Goal: Feedback & Contribution: Leave review/rating

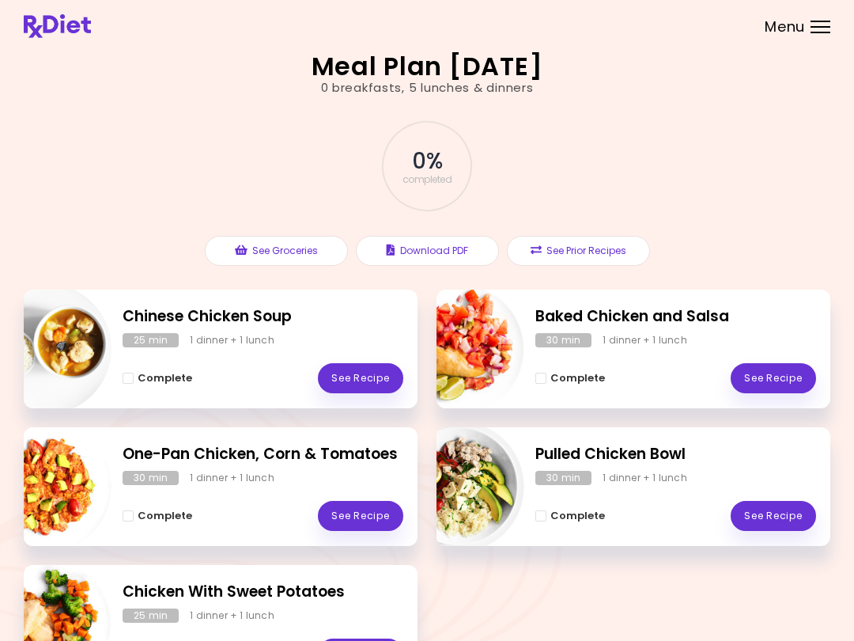
click at [789, 379] on link "See Recipe" at bounding box center [773, 378] width 85 height 30
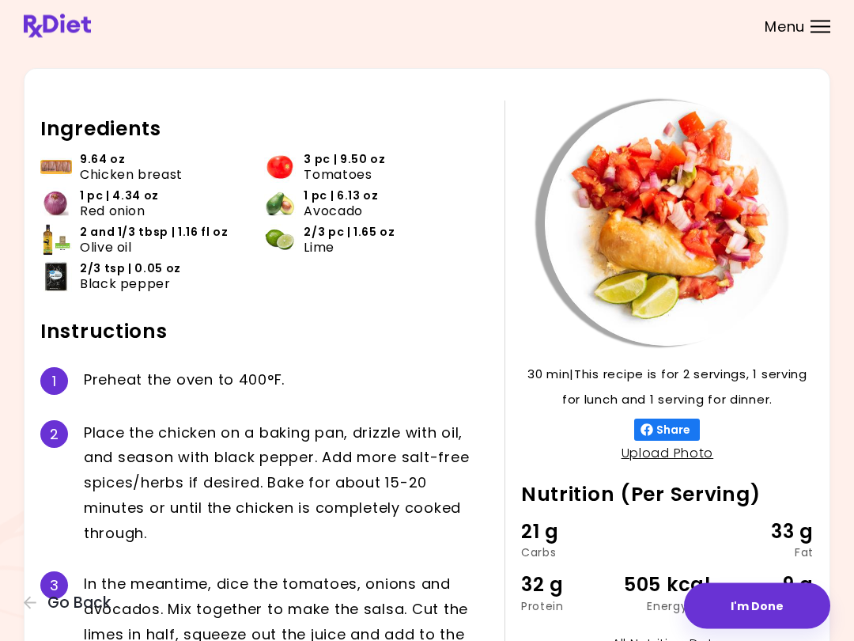
scroll to position [46, 0]
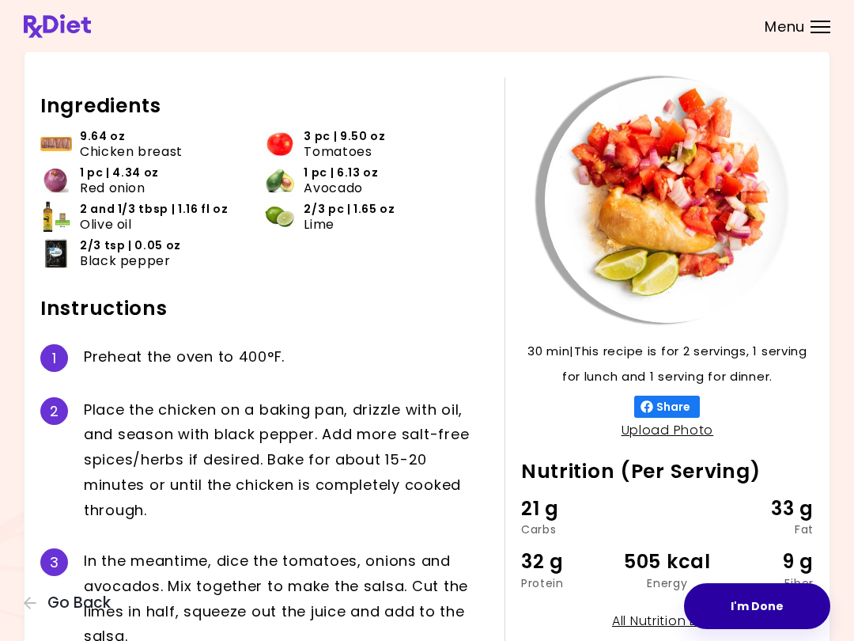
click at [746, 599] on button "I'm Done" at bounding box center [757, 606] width 146 height 46
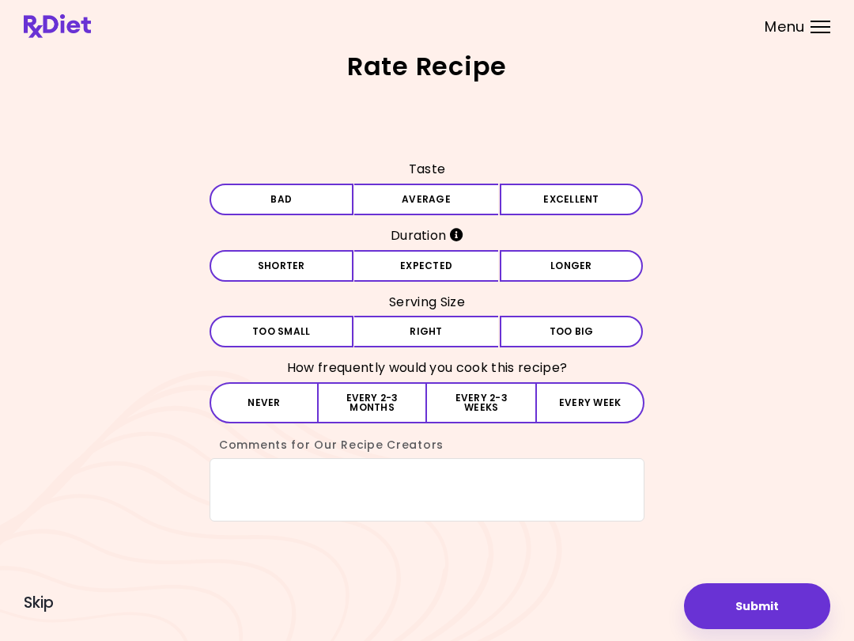
click at [587, 206] on button "Excellent" at bounding box center [572, 199] width 144 height 32
click at [476, 272] on button "Expected" at bounding box center [426, 266] width 144 height 32
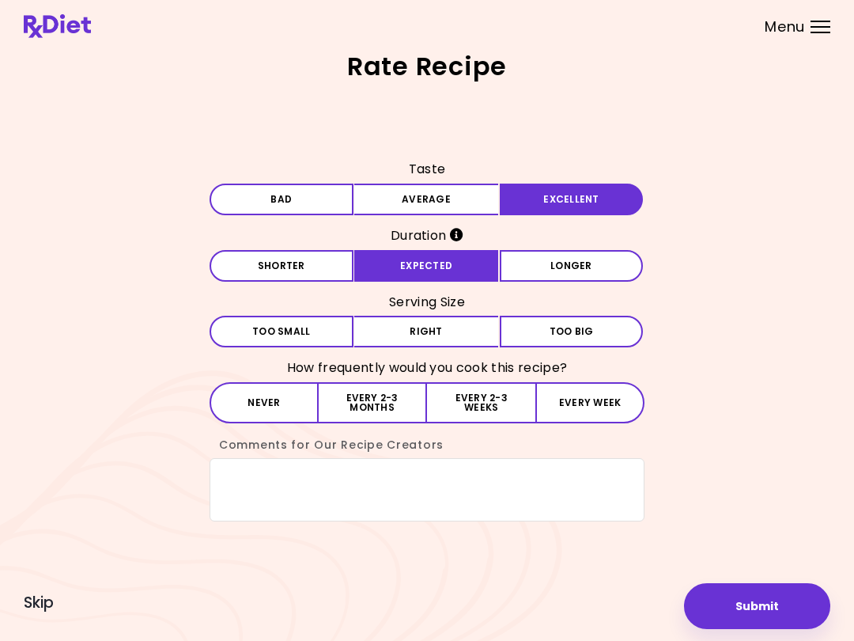
click at [459, 338] on button "Right" at bounding box center [426, 332] width 144 height 32
click at [486, 405] on button "Every 2-3 weeks" at bounding box center [481, 402] width 108 height 41
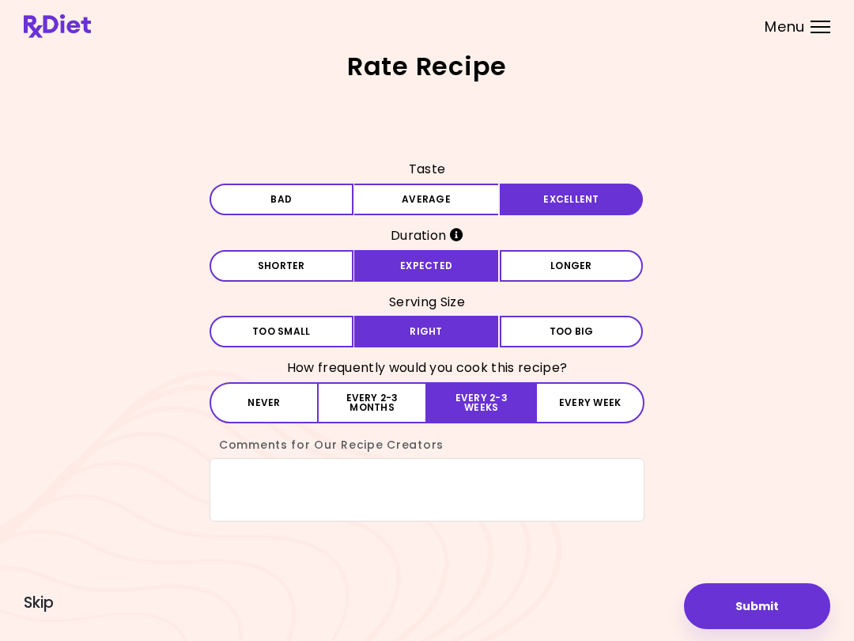
click at [745, 599] on button "Submit" at bounding box center [757, 606] width 146 height 46
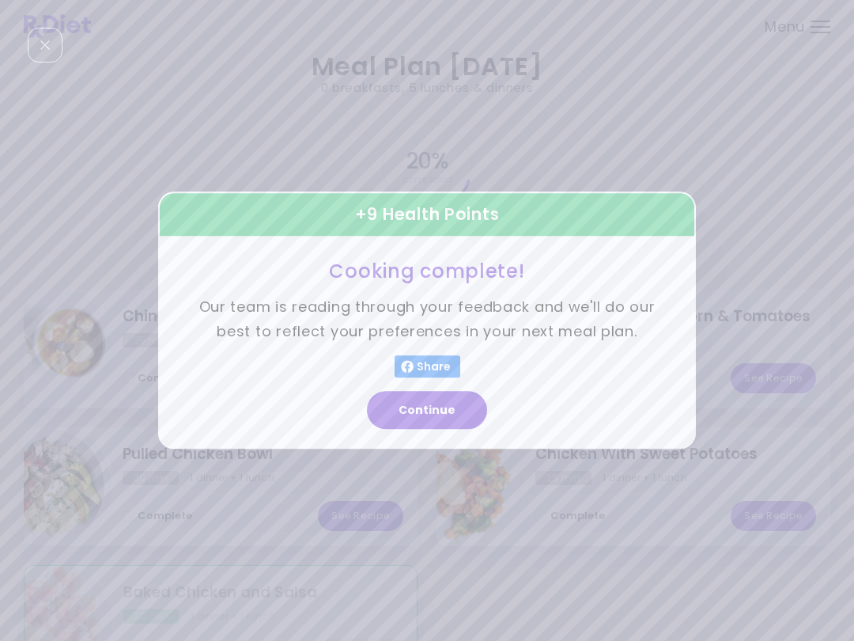
click at [459, 409] on button "Continue" at bounding box center [427, 410] width 120 height 38
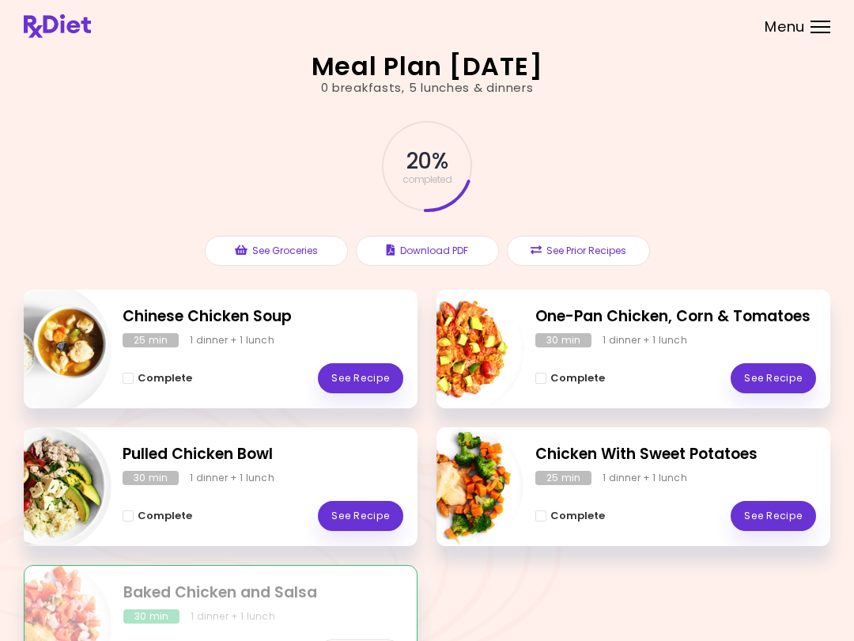
click at [784, 379] on link "See Recipe" at bounding box center [773, 378] width 85 height 30
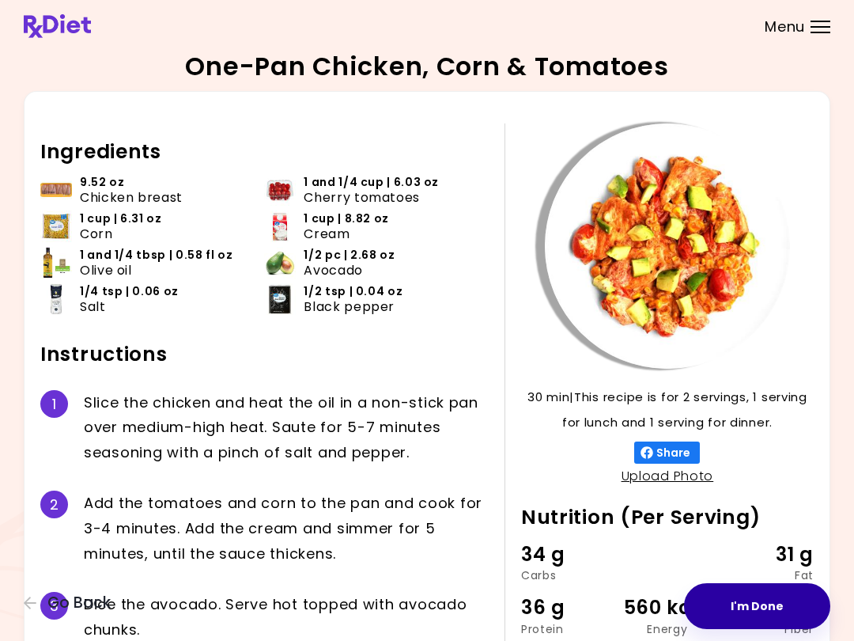
click at [763, 603] on button "I'm Done" at bounding box center [757, 606] width 146 height 46
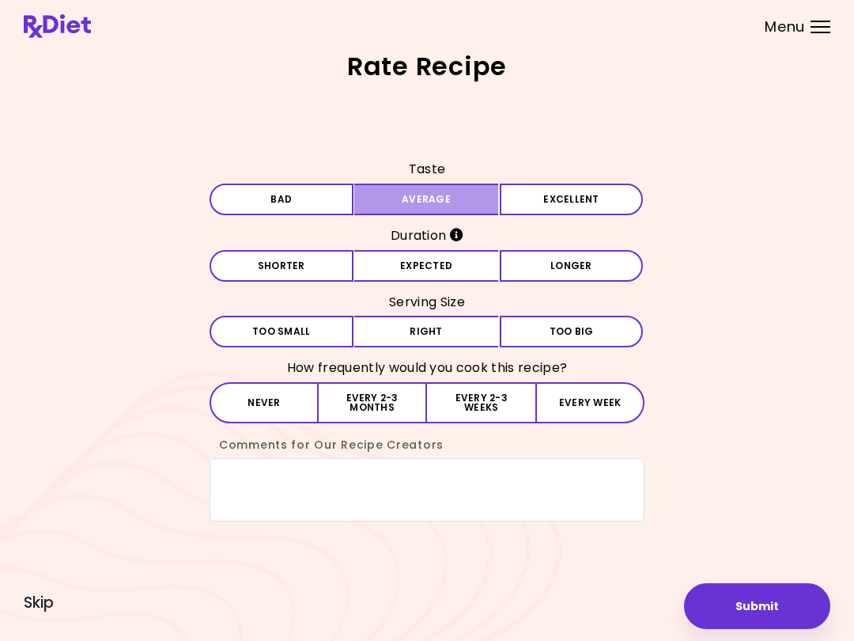
click at [476, 201] on button "Average" at bounding box center [426, 199] width 144 height 32
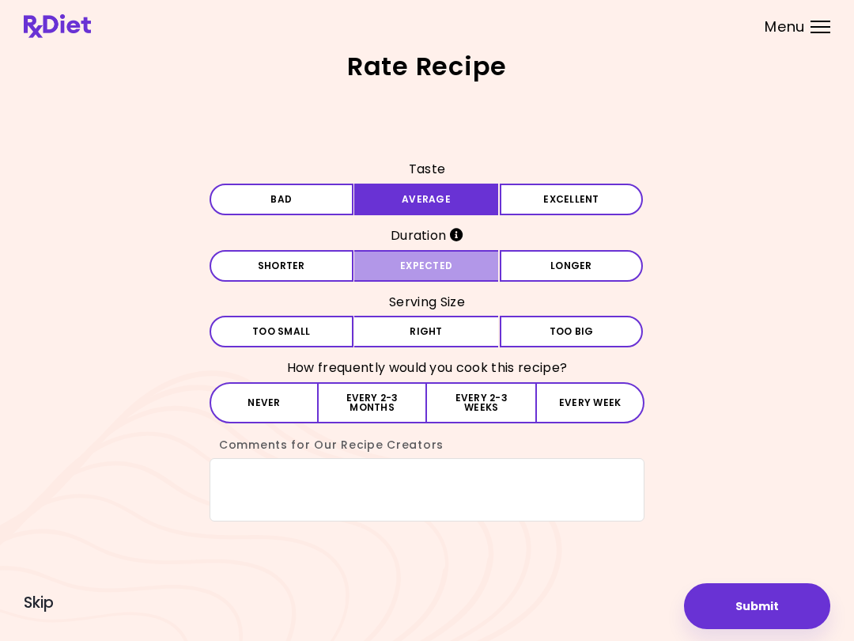
click at [481, 269] on button "Expected" at bounding box center [426, 266] width 144 height 32
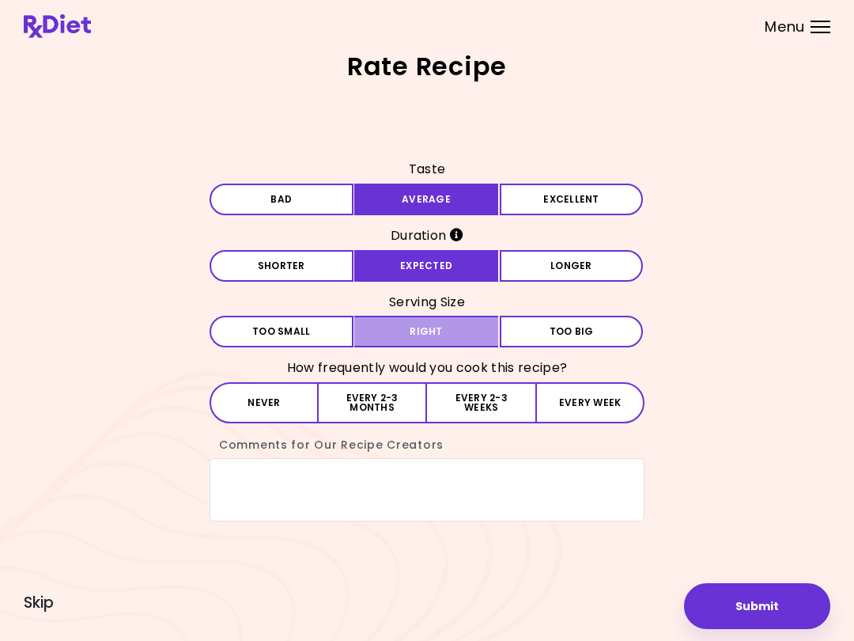
click at [471, 323] on button "Right" at bounding box center [426, 332] width 144 height 32
click at [394, 403] on button "Every 2-3 months" at bounding box center [373, 402] width 108 height 41
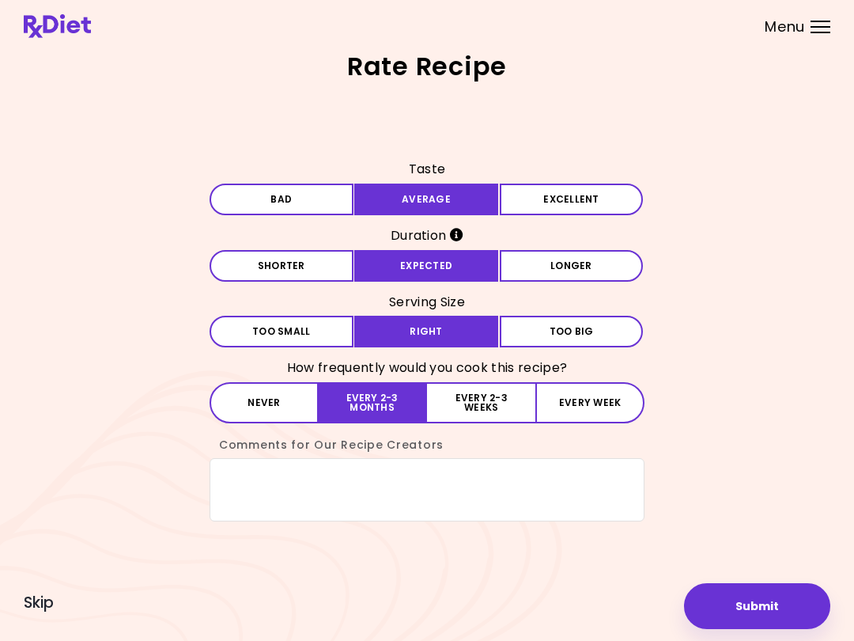
click at [754, 612] on button "Submit" at bounding box center [757, 606] width 146 height 46
click at [806, 609] on button "Saving ..." at bounding box center [757, 606] width 146 height 46
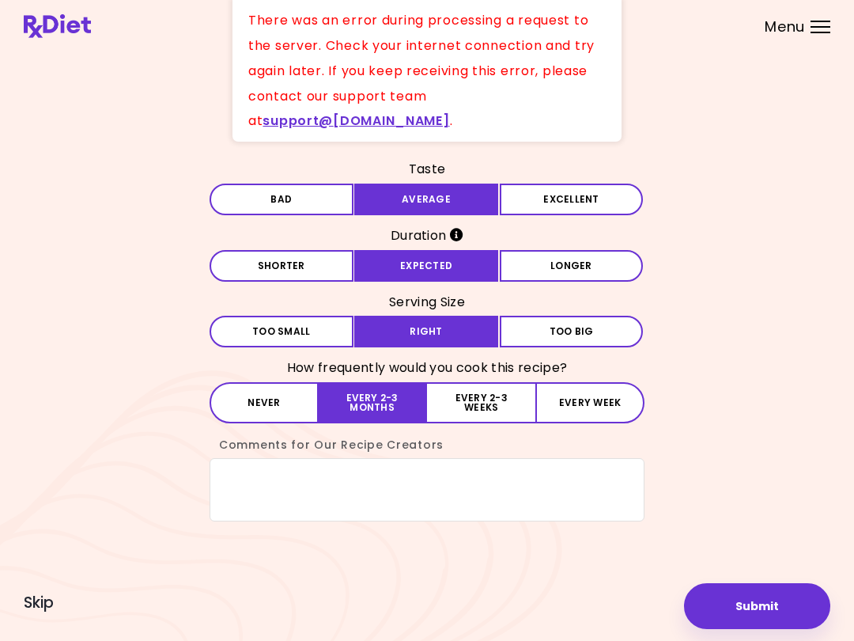
click at [773, 600] on button "Submit" at bounding box center [757, 606] width 146 height 46
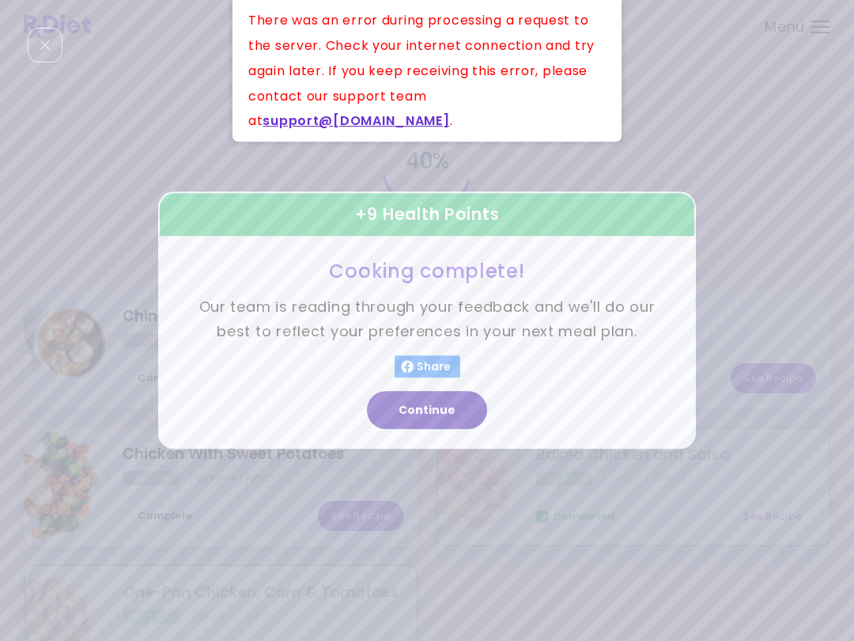
click at [453, 407] on button "Continue" at bounding box center [427, 410] width 120 height 38
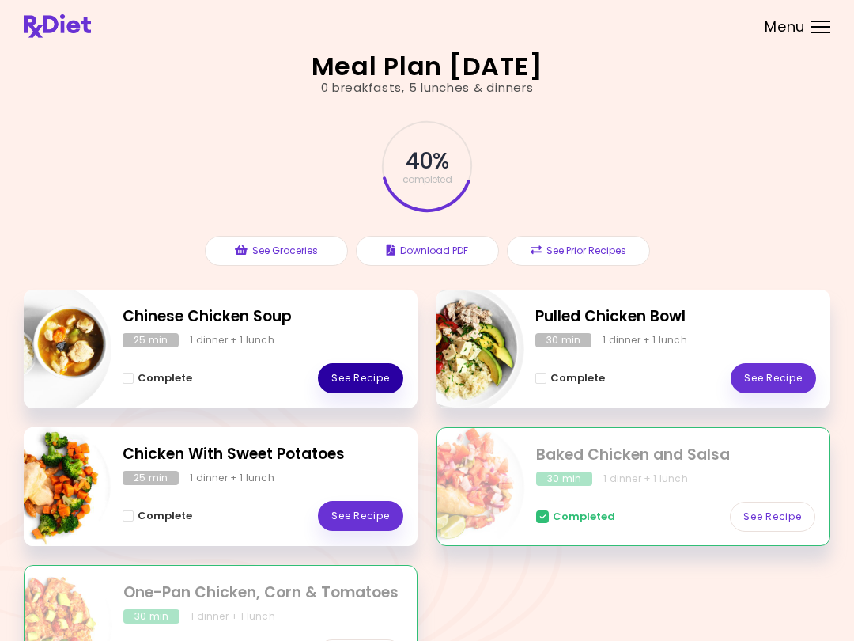
click at [372, 376] on link "See Recipe" at bounding box center [360, 378] width 85 height 30
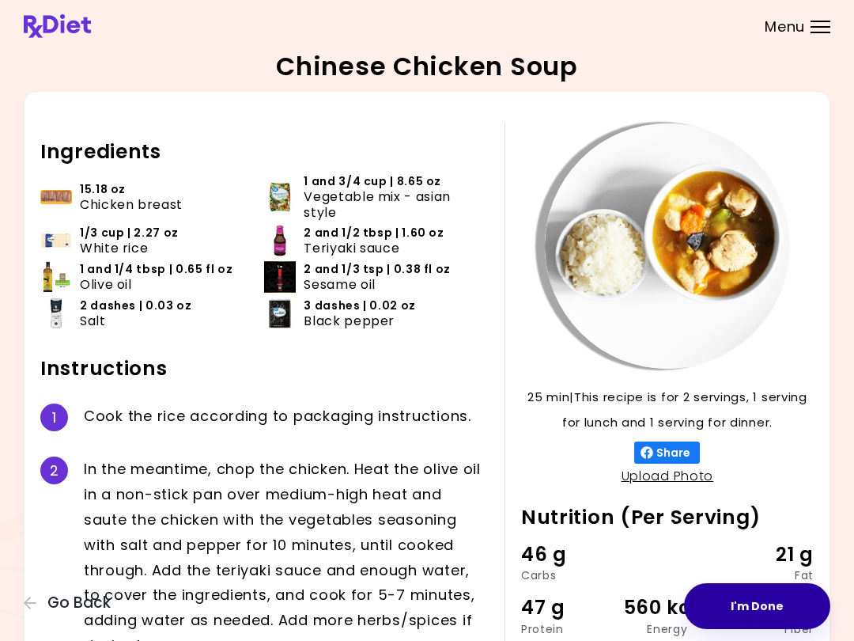
click at [743, 603] on button "I'm Done" at bounding box center [757, 606] width 146 height 46
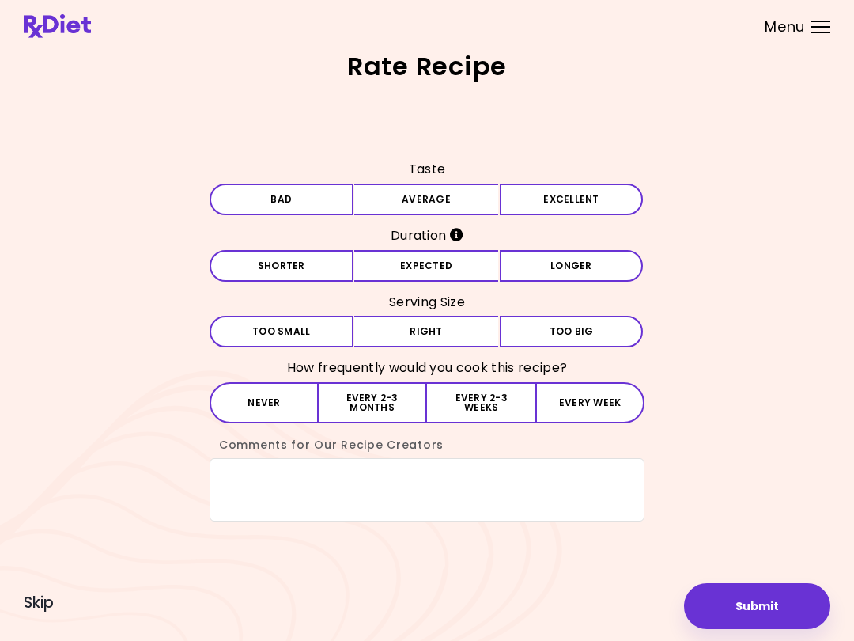
click at [527, 202] on button "Excellent" at bounding box center [572, 199] width 144 height 32
click at [470, 267] on button "Expected" at bounding box center [426, 266] width 144 height 32
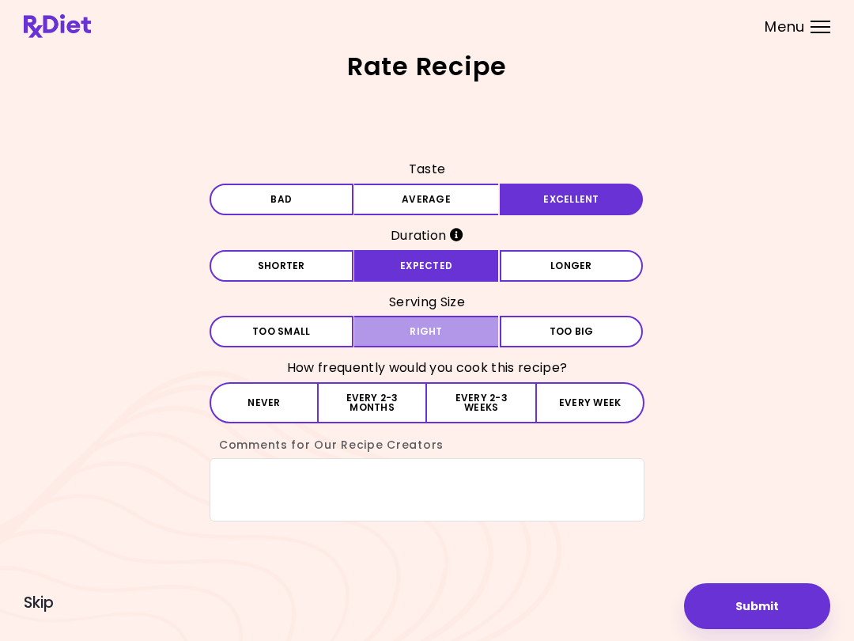
click at [472, 332] on button "Right" at bounding box center [426, 332] width 144 height 32
click at [392, 403] on button "Every 2-3 months" at bounding box center [373, 402] width 108 height 41
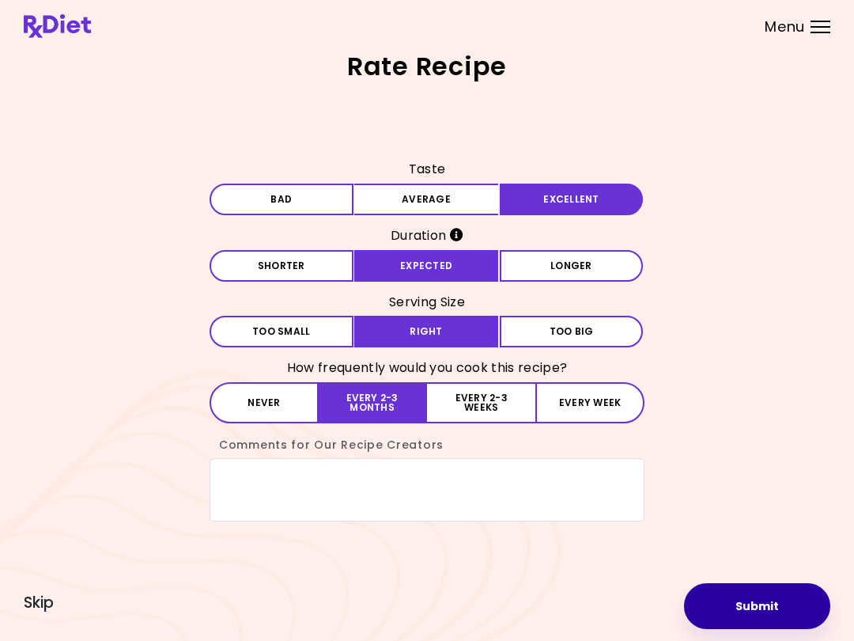
click at [740, 611] on button "Submit" at bounding box center [757, 606] width 146 height 46
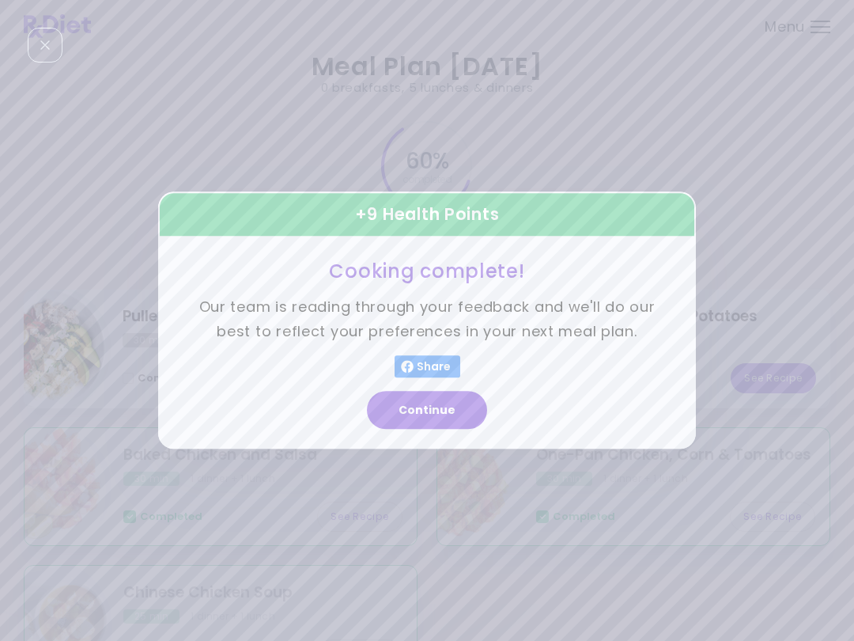
click at [466, 410] on button "Continue" at bounding box center [427, 410] width 120 height 38
